Goal: Navigation & Orientation: Understand site structure

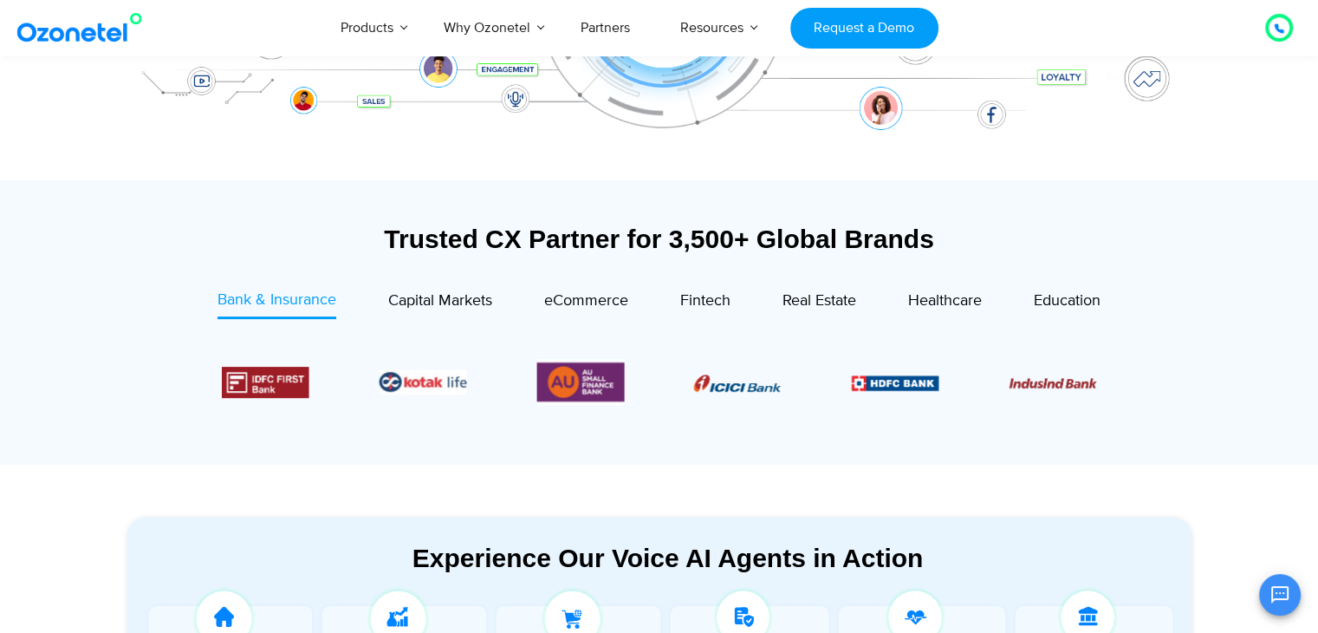
scroll to position [508, 0]
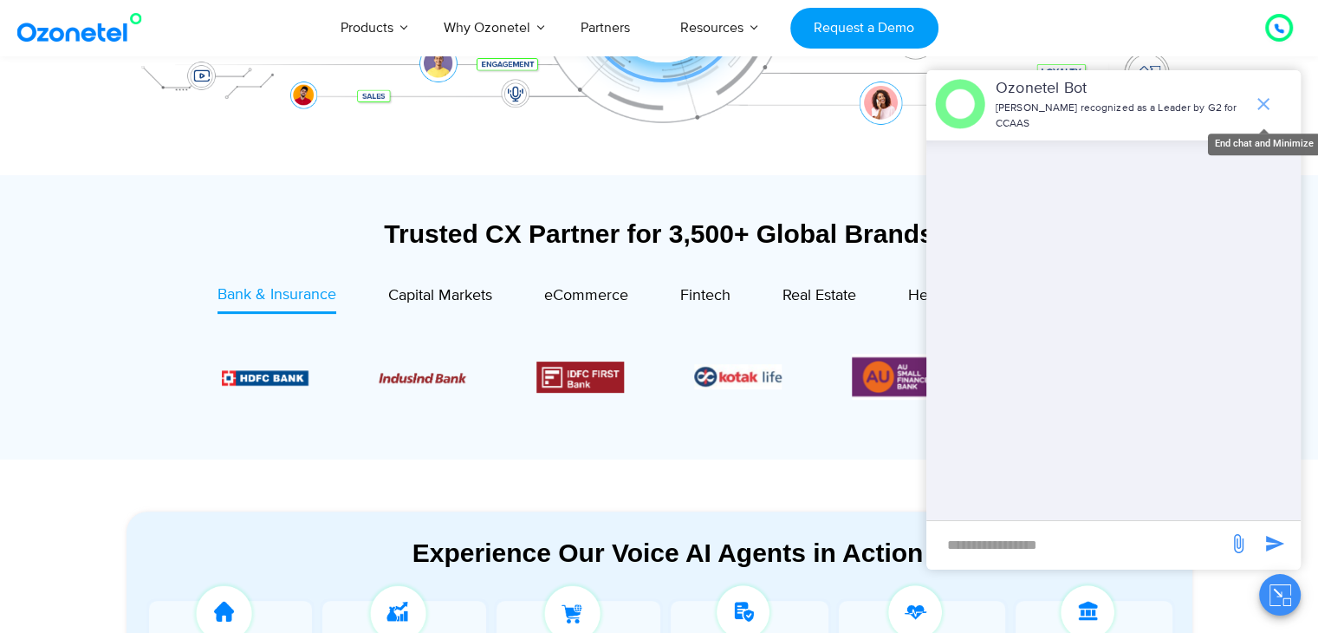
click at [1269, 101] on icon "end chat or minimize" at bounding box center [1263, 104] width 21 height 21
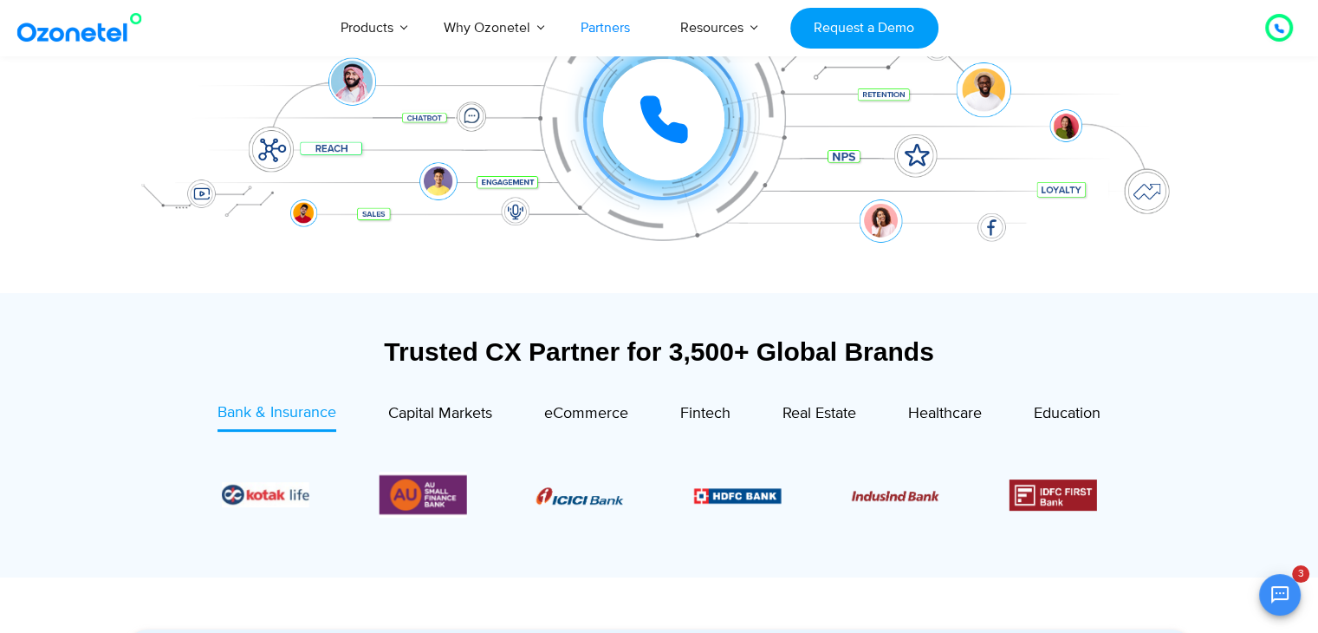
scroll to position [161, 0]
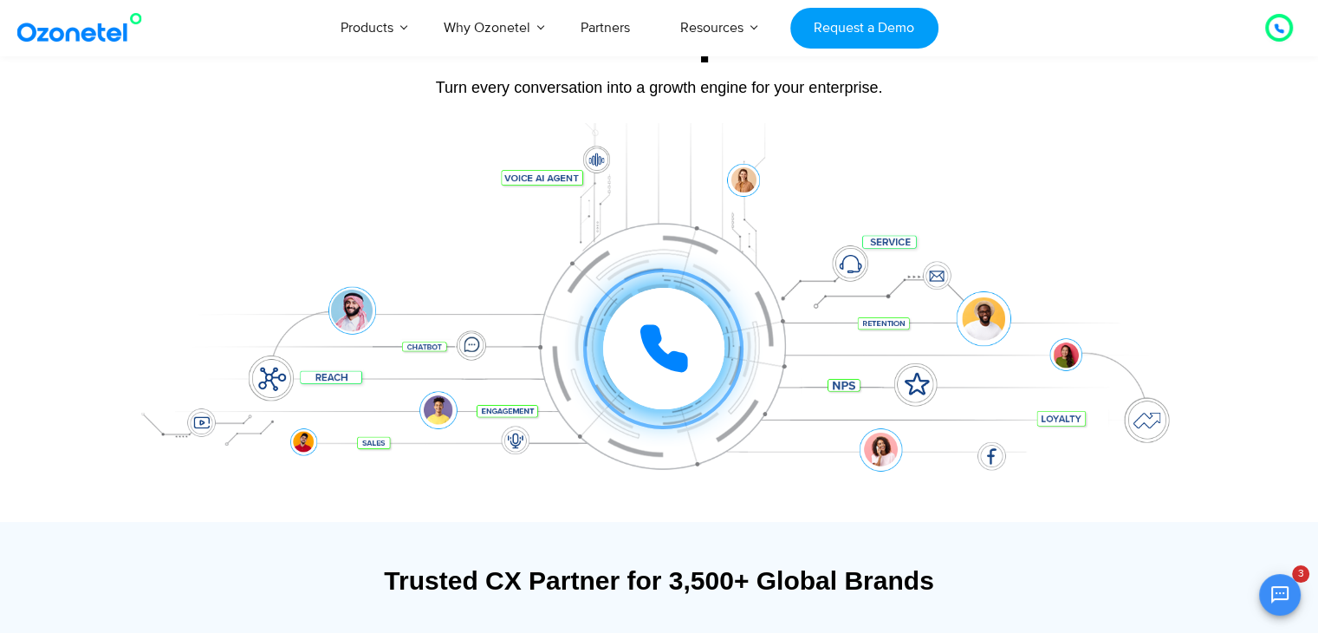
click at [769, 576] on div "Trusted CX Partner for 3,500+ Global Brands" at bounding box center [660, 580] width 1066 height 30
click at [773, 576] on div "Trusted CX Partner for 3,500+ Global Brands" at bounding box center [660, 580] width 1066 height 30
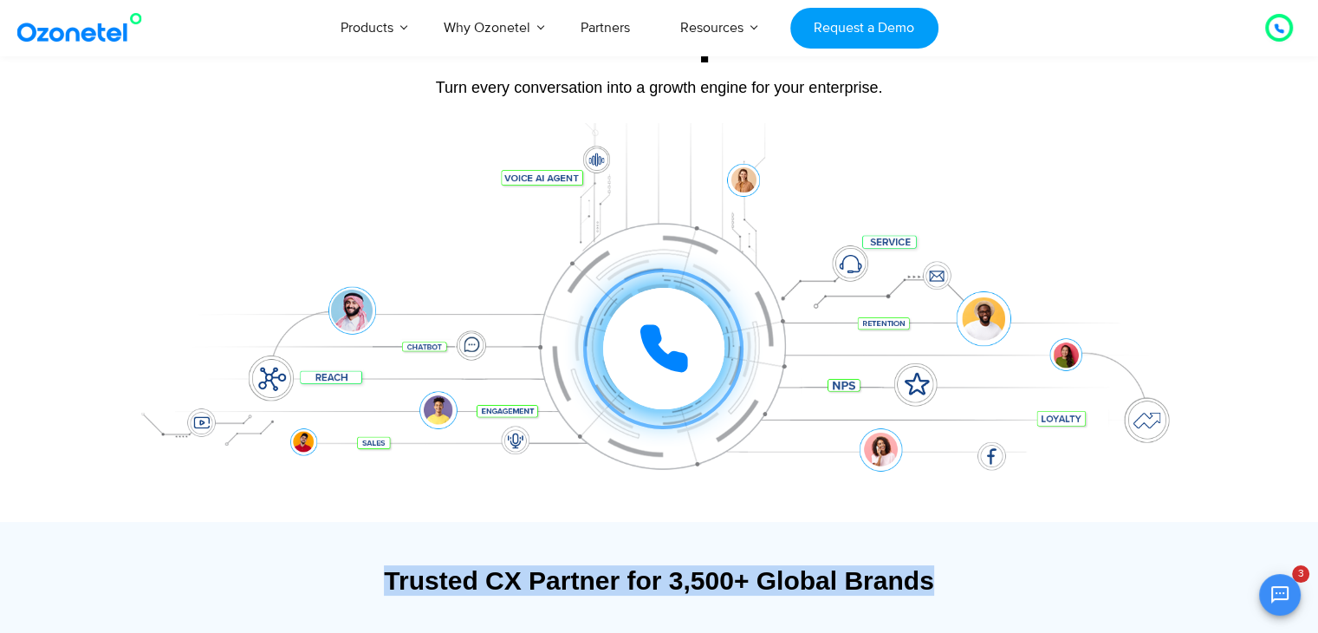
click at [773, 576] on div "Trusted CX Partner for 3,500+ Global Brands" at bounding box center [660, 580] width 1066 height 30
click at [783, 576] on div "Trusted CX Partner for 3,500+ Global Brands" at bounding box center [660, 580] width 1066 height 30
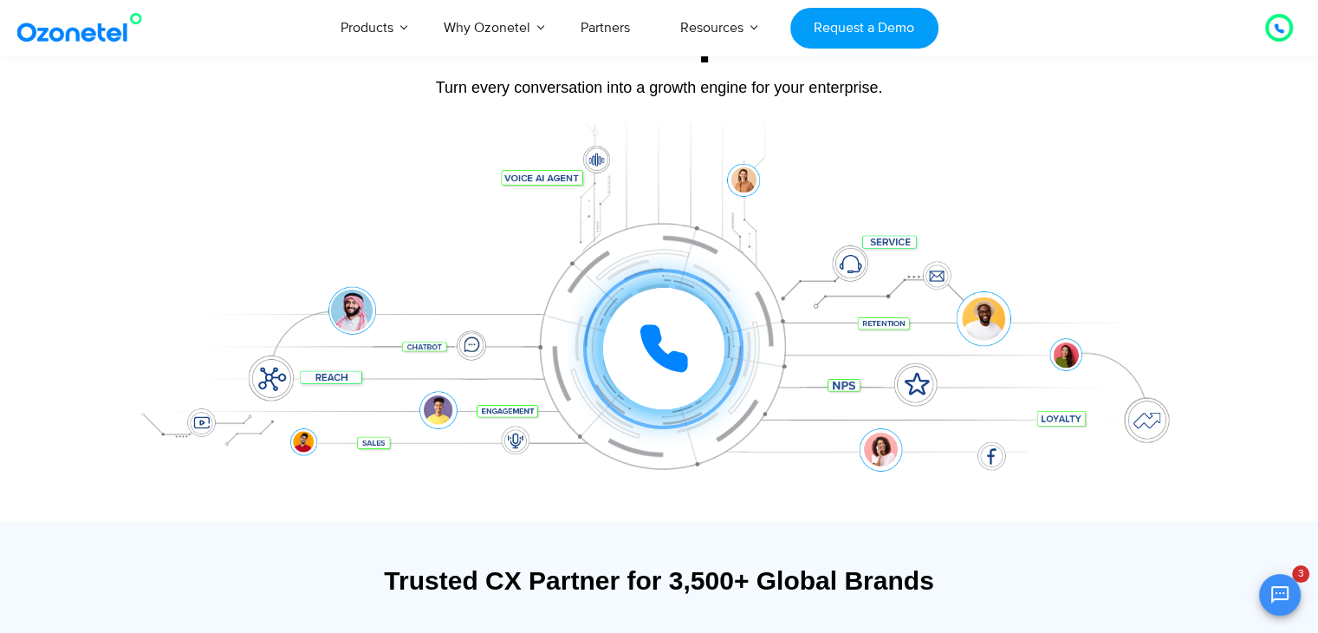
click at [783, 578] on div "Trusted CX Partner for 3,500+ Global Brands" at bounding box center [660, 580] width 1066 height 30
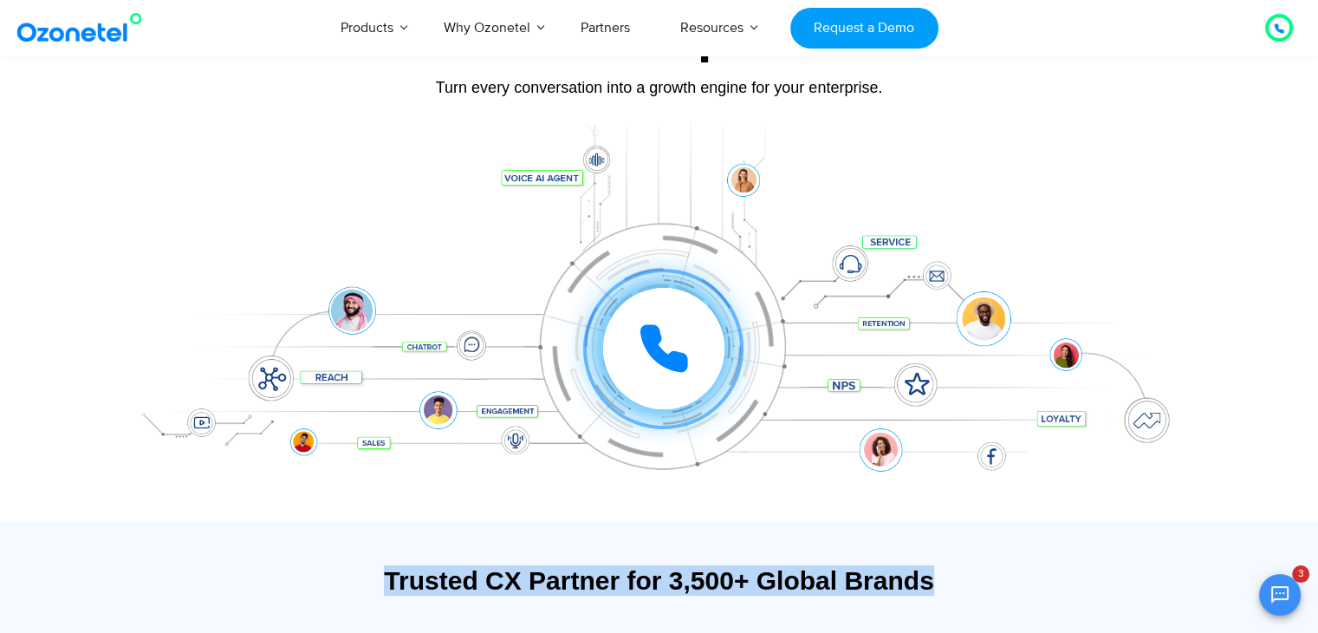
click at [783, 578] on div "Trusted CX Partner for 3,500+ Global Brands" at bounding box center [660, 580] width 1066 height 30
click at [785, 574] on div "Trusted CX Partner for 3,500+ Global Brands" at bounding box center [660, 580] width 1066 height 30
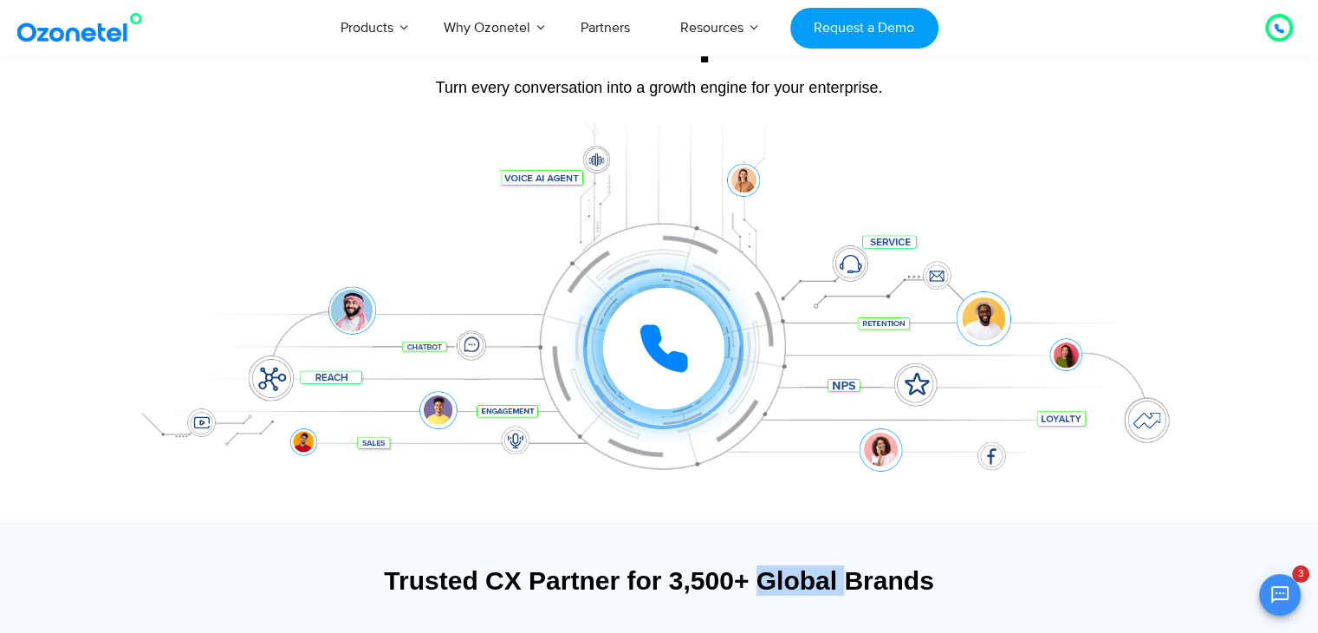
click at [785, 574] on div "Trusted CX Partner for 3,500+ Global Brands" at bounding box center [660, 580] width 1066 height 30
click at [782, 573] on div "Trusted CX Partner for 3,500+ Global Brands" at bounding box center [660, 580] width 1066 height 30
click at [905, 577] on div "Trusted CX Partner for 3,500+ Global Brands" at bounding box center [660, 580] width 1066 height 30
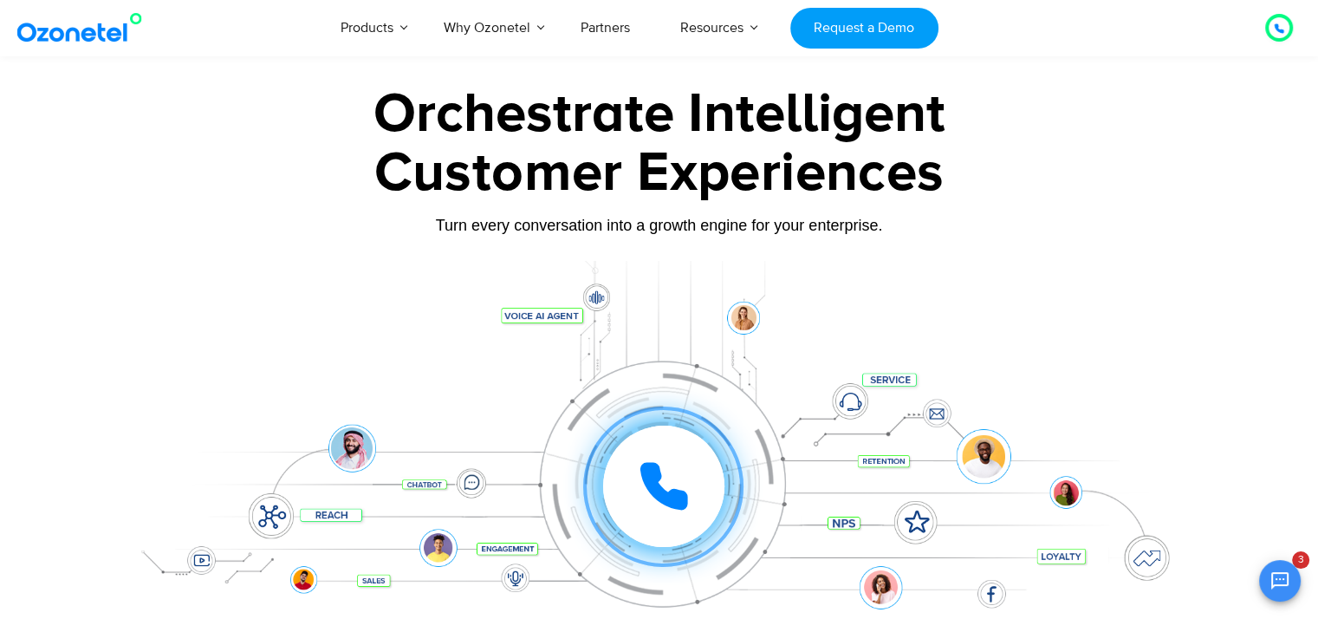
scroll to position [0, 0]
